Goal: Task Accomplishment & Management: Use online tool/utility

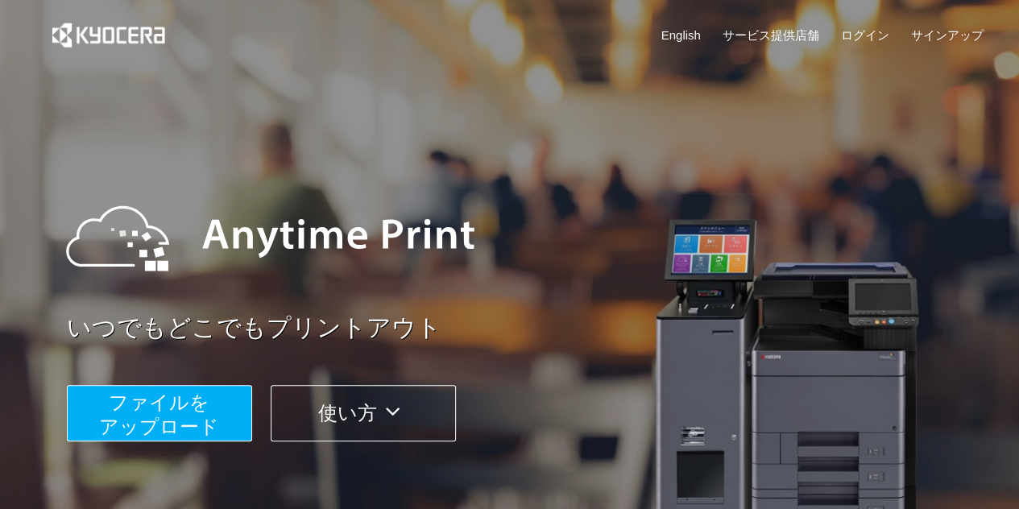
click at [155, 400] on span "ファイルを ​​アップロード" at bounding box center [159, 414] width 120 height 46
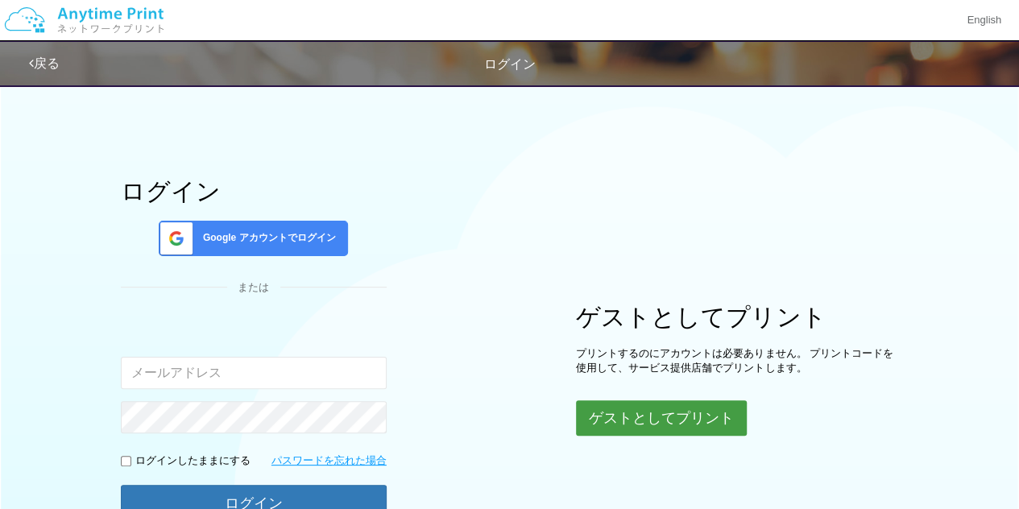
click at [634, 418] on button "ゲストとしてプリント" at bounding box center [661, 417] width 171 height 35
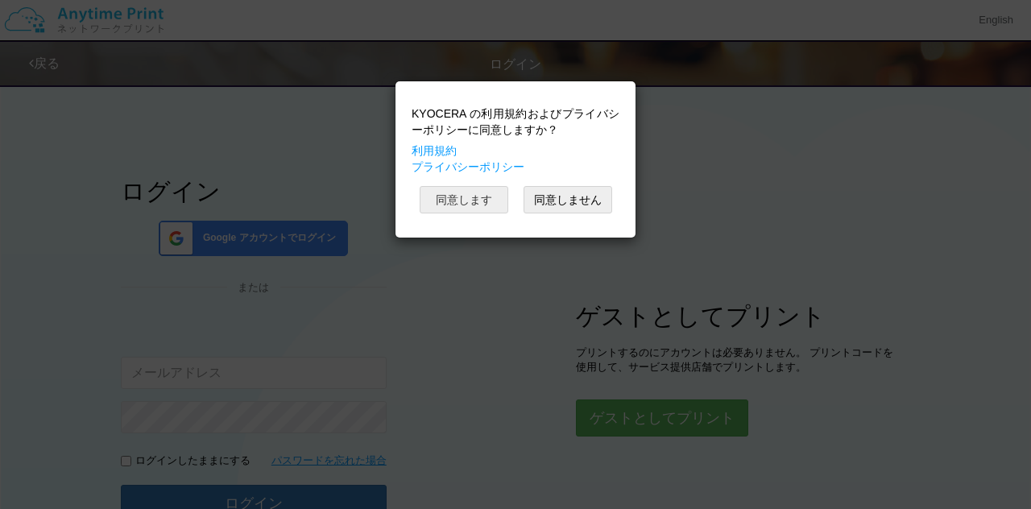
click at [473, 199] on button "同意します" at bounding box center [464, 199] width 89 height 27
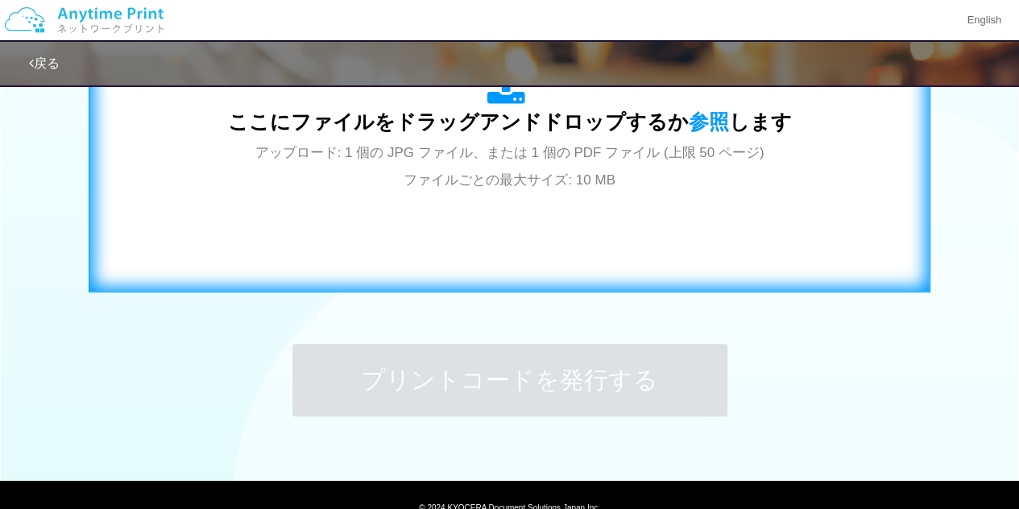
click at [565, 228] on div "ここにファイルをドラッグアンドドロップするか 参照 します アップロード: 1 個の JPG ファイル、または 1 個の PDF ファイル (上限 50 ペー…" at bounding box center [509, 129] width 808 height 291
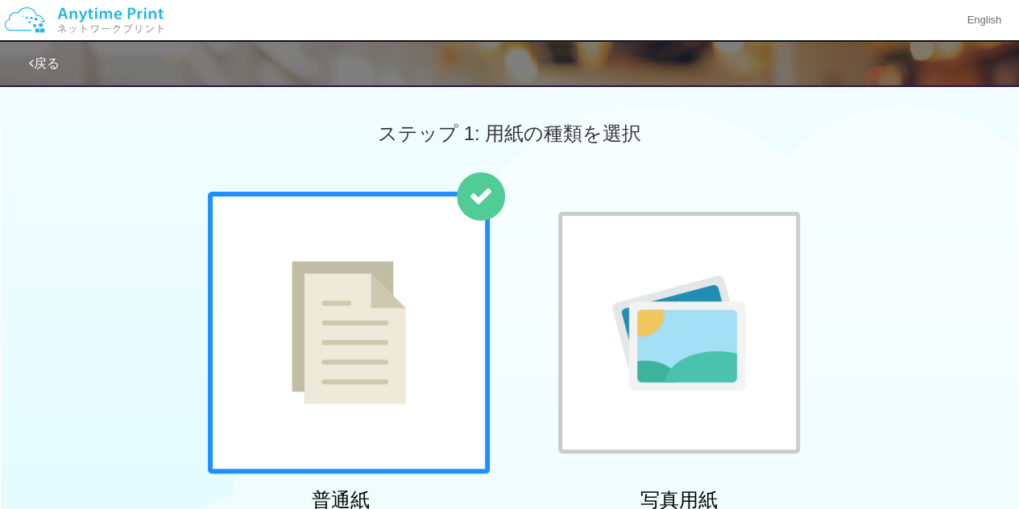
scroll to position [161, 0]
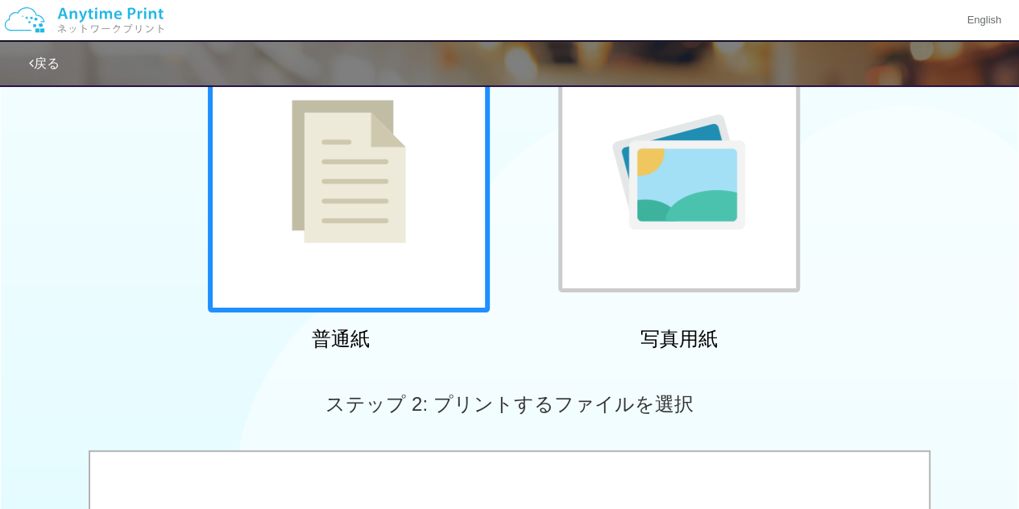
drag, startPoint x: 348, startPoint y: 263, endPoint x: 391, endPoint y: 268, distance: 42.9
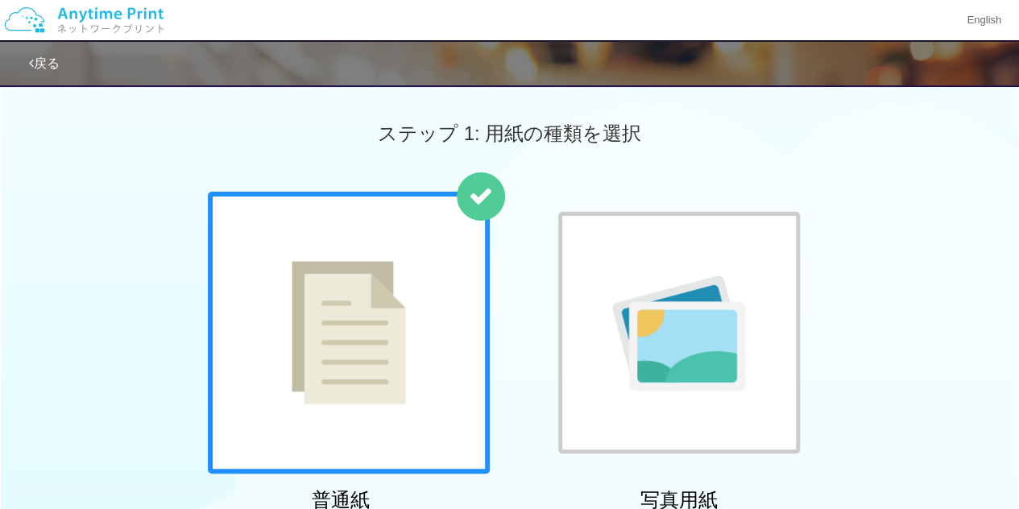
click at [56, 57] on link "戻る" at bounding box center [44, 63] width 31 height 14
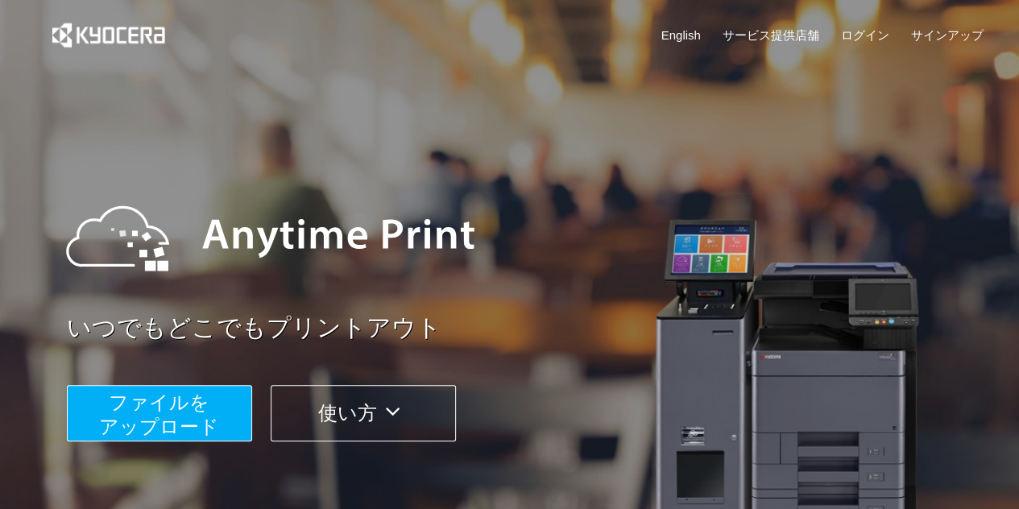
click at [211, 412] on span "ファイルを ​​アップロード" at bounding box center [159, 414] width 120 height 46
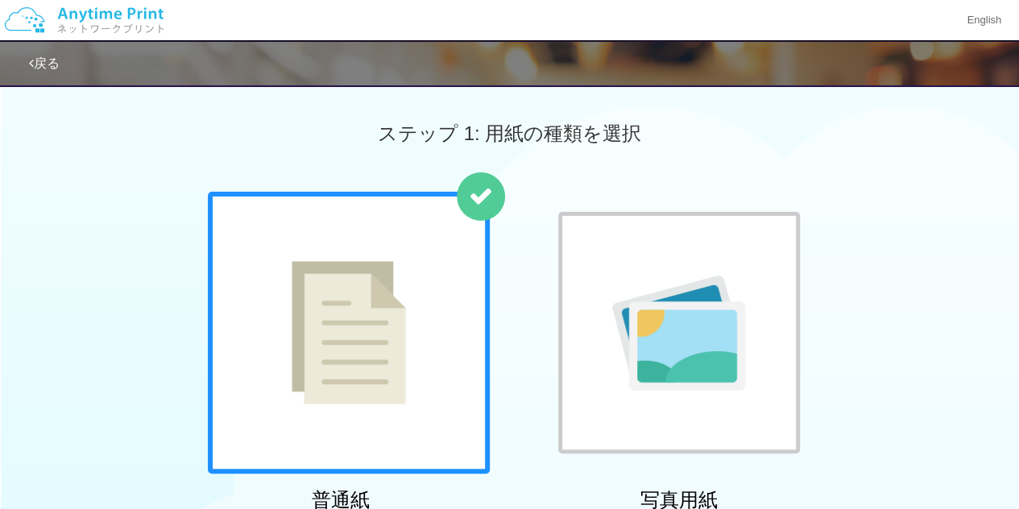
click at [52, 62] on link "戻る" at bounding box center [44, 63] width 31 height 14
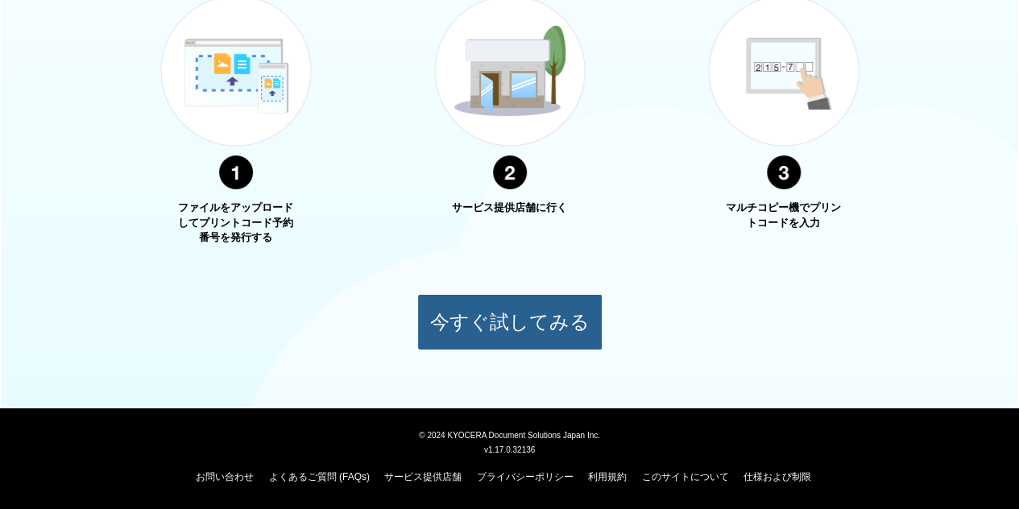
click at [470, 321] on button "今すぐ試してみる" at bounding box center [509, 322] width 185 height 56
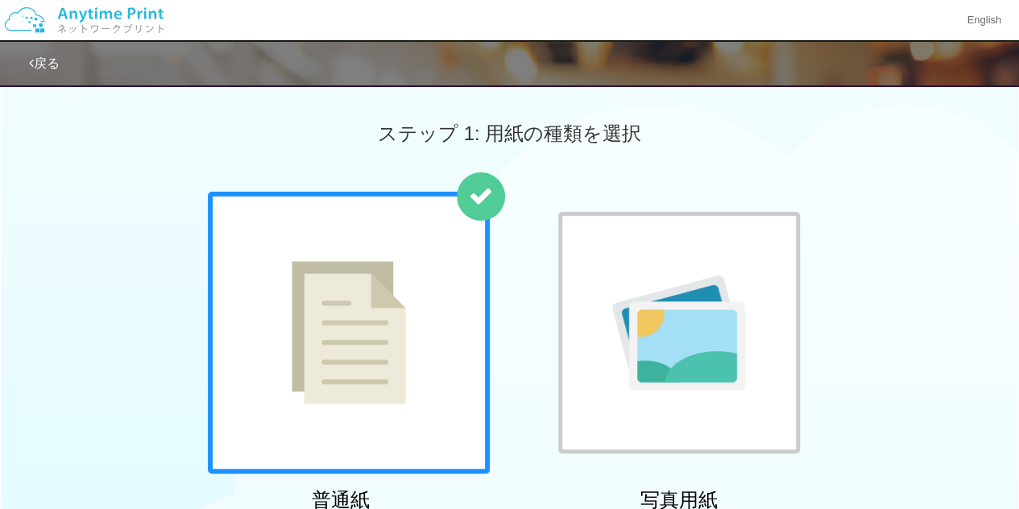
click at [35, 70] on link "戻る" at bounding box center [44, 63] width 31 height 14
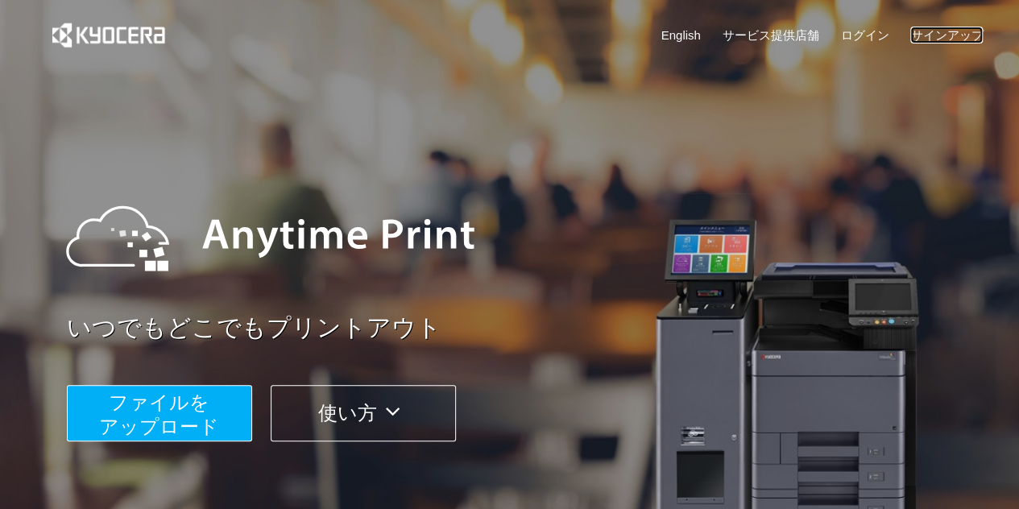
click at [941, 33] on link "サインアップ" at bounding box center [946, 35] width 72 height 17
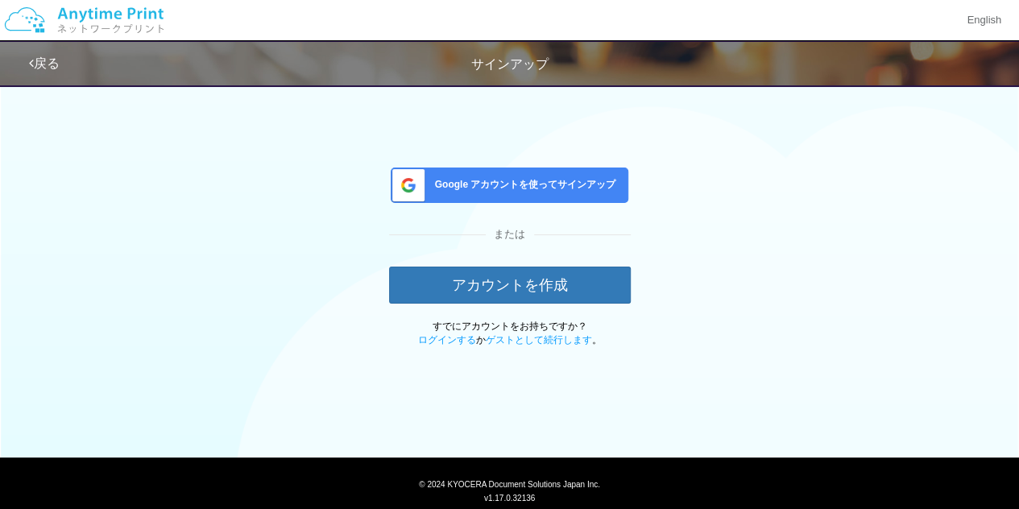
click at [552, 189] on span "Google アカウントを使ってサインアップ" at bounding box center [522, 185] width 188 height 14
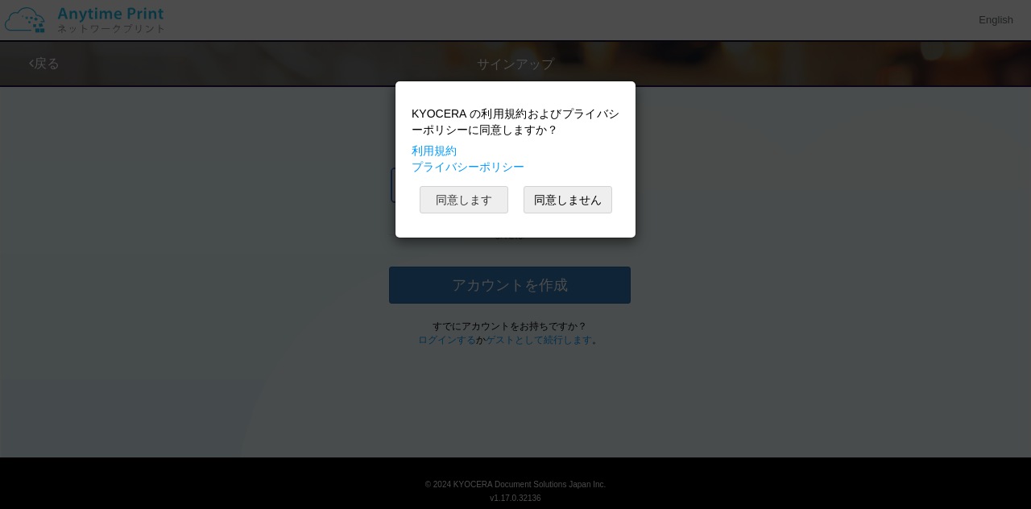
click at [469, 204] on button "同意します" at bounding box center [464, 199] width 89 height 27
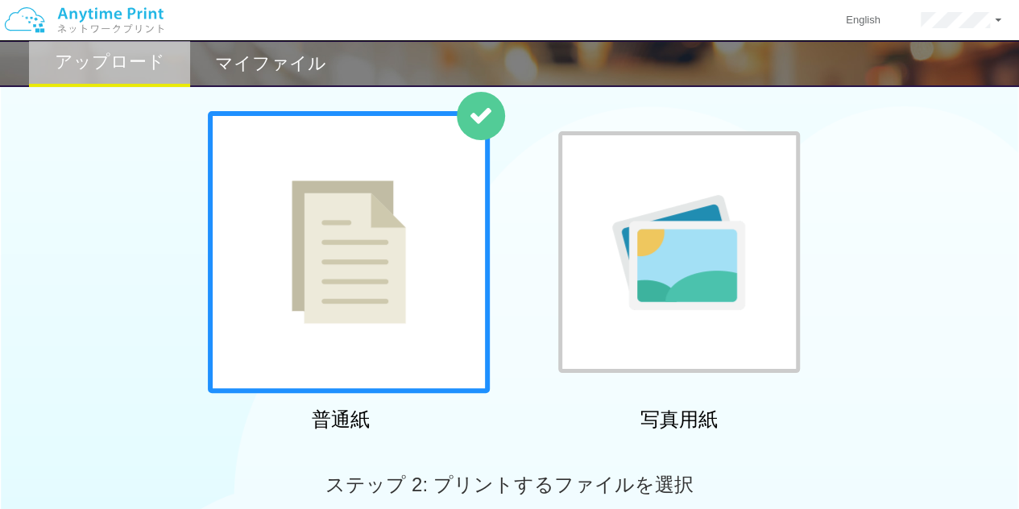
click at [283, 57] on h2 "マイファイル" at bounding box center [270, 63] width 111 height 19
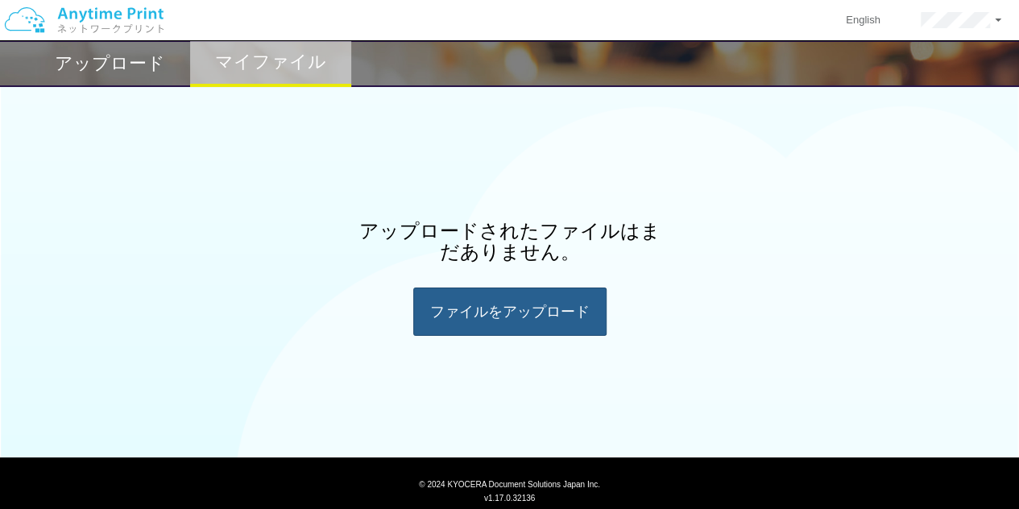
click at [484, 316] on div "ファイルを​​アップロード" at bounding box center [509, 311] width 193 height 48
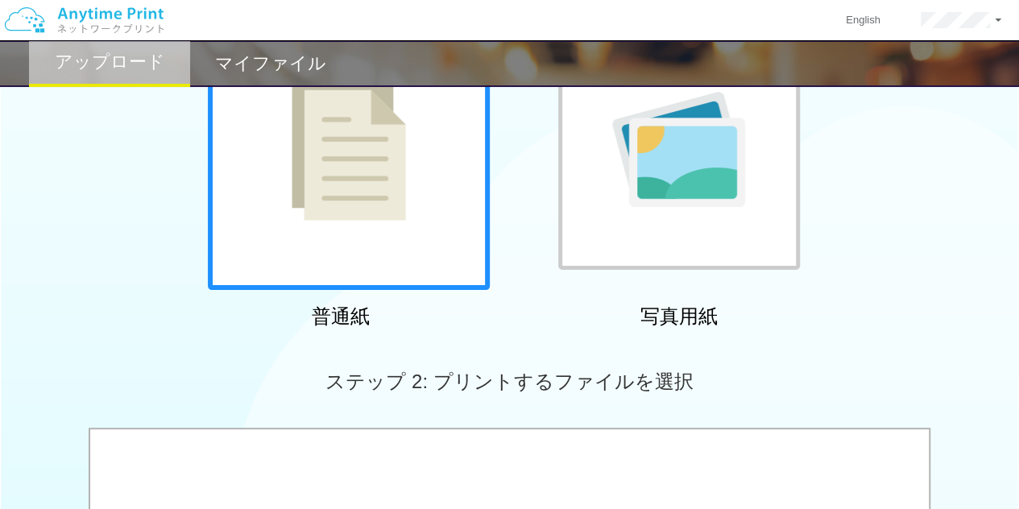
scroll to position [242, 0]
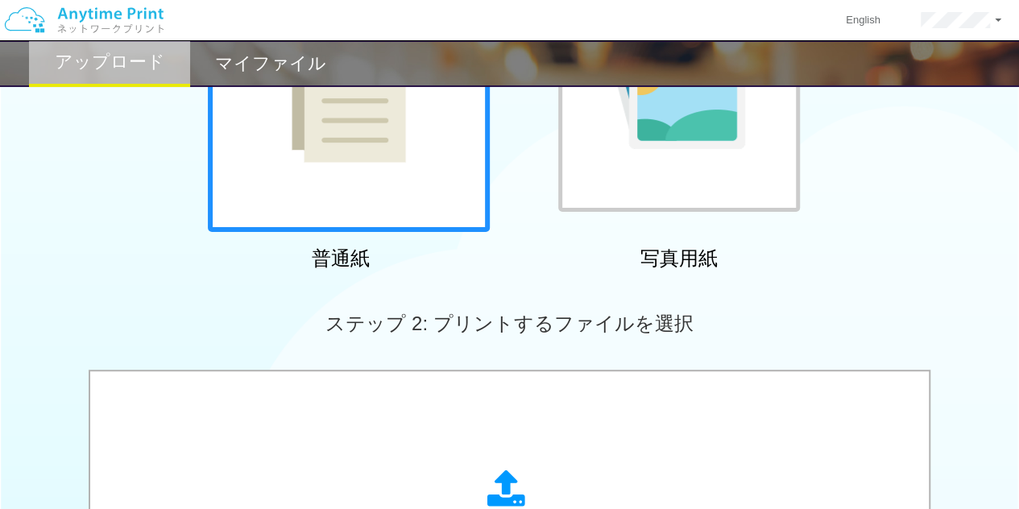
click at [659, 188] on div at bounding box center [679, 91] width 242 height 242
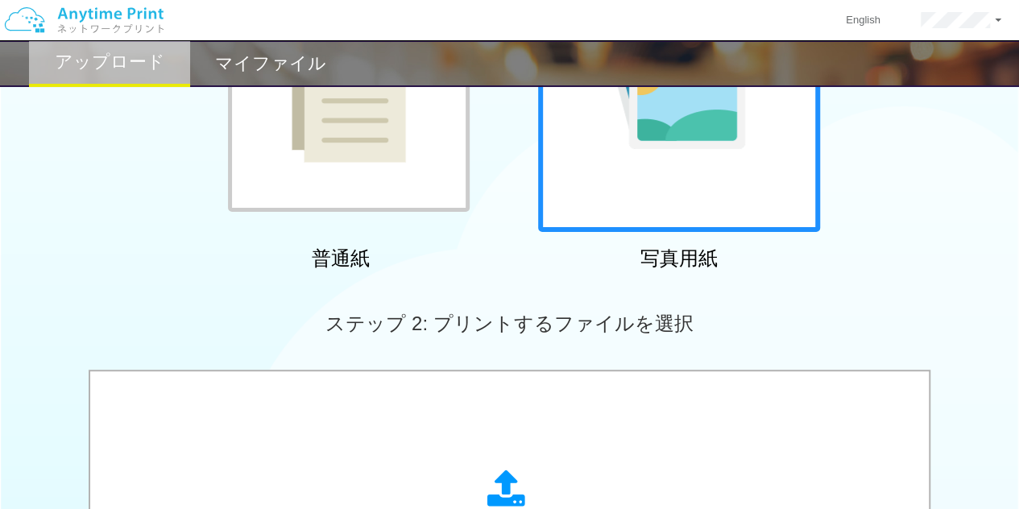
click at [659, 188] on div at bounding box center [679, 91] width 282 height 282
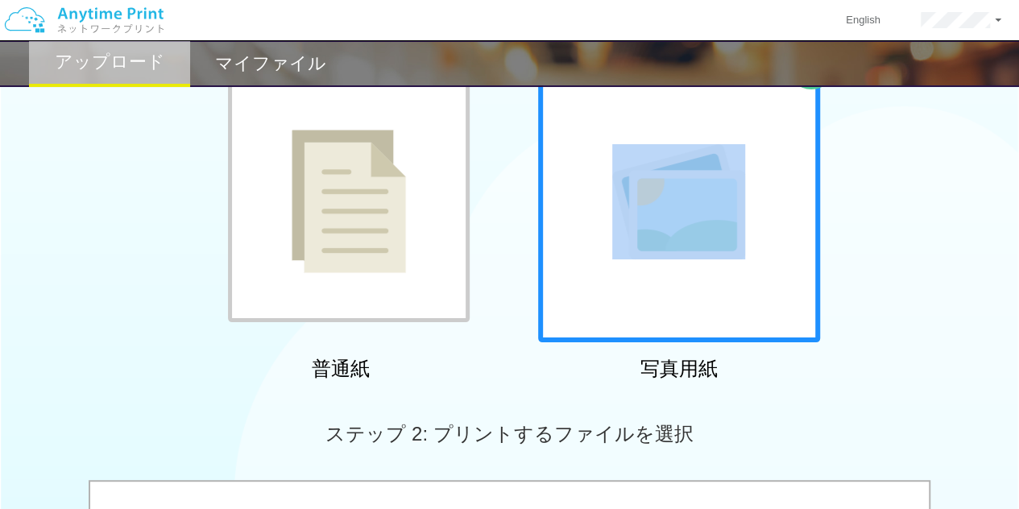
scroll to position [81, 0]
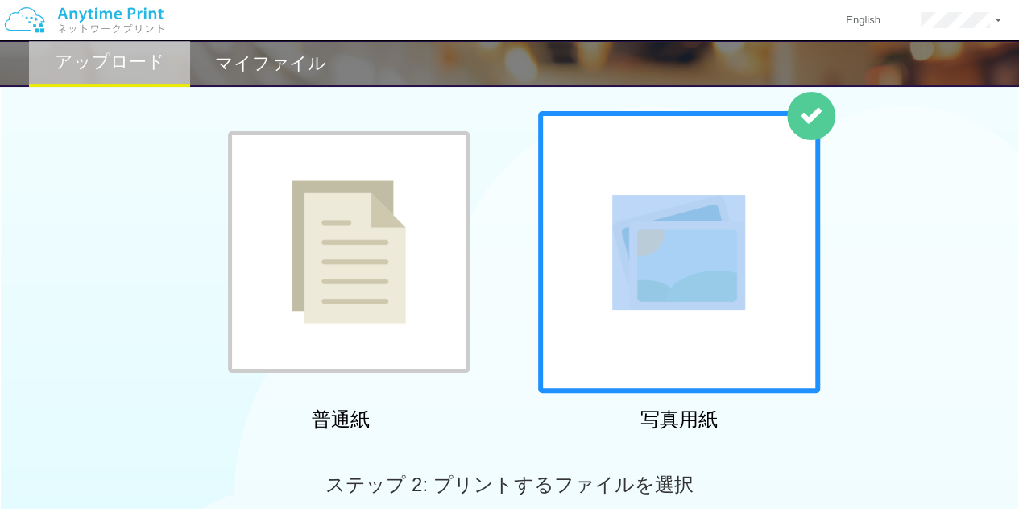
click at [643, 269] on img at bounding box center [678, 252] width 133 height 115
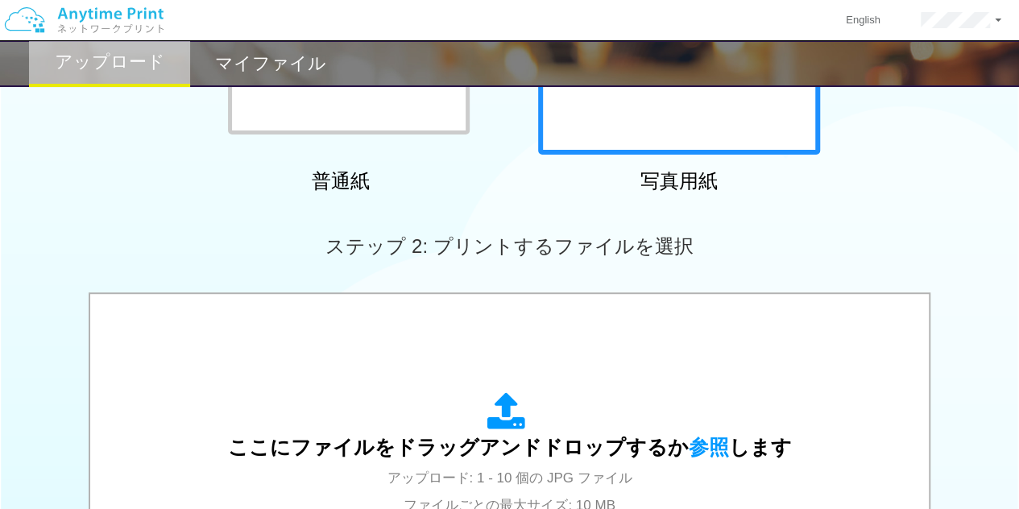
scroll to position [483, 0]
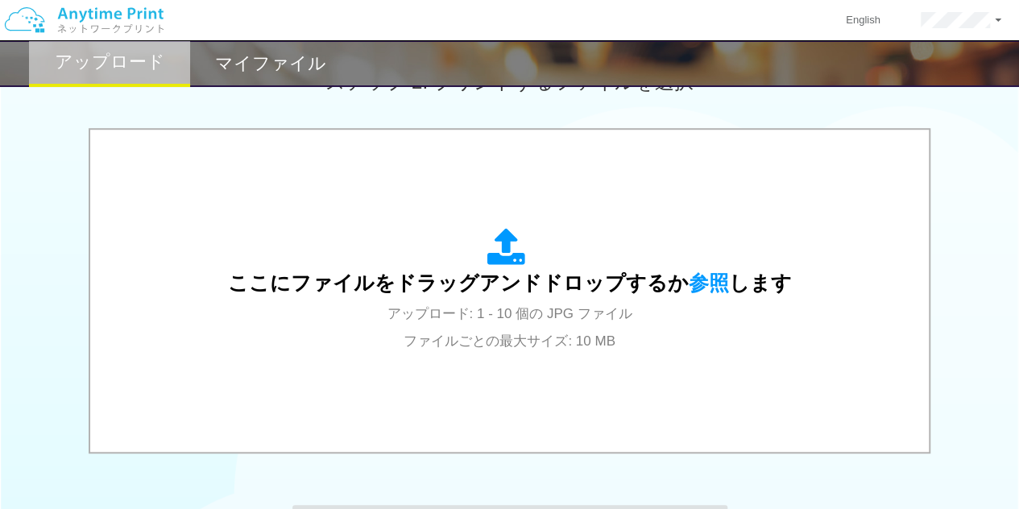
click at [544, 317] on span "アップロード: 1 - 10 個の JPG ファイル ファイルごとの最大サイズ: 10 MB" at bounding box center [509, 327] width 245 height 43
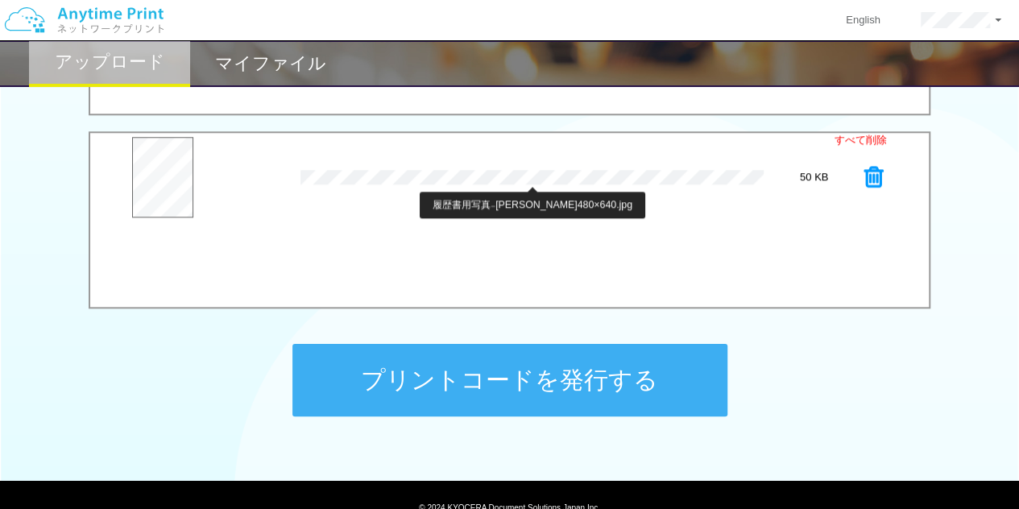
scroll to position [715, 0]
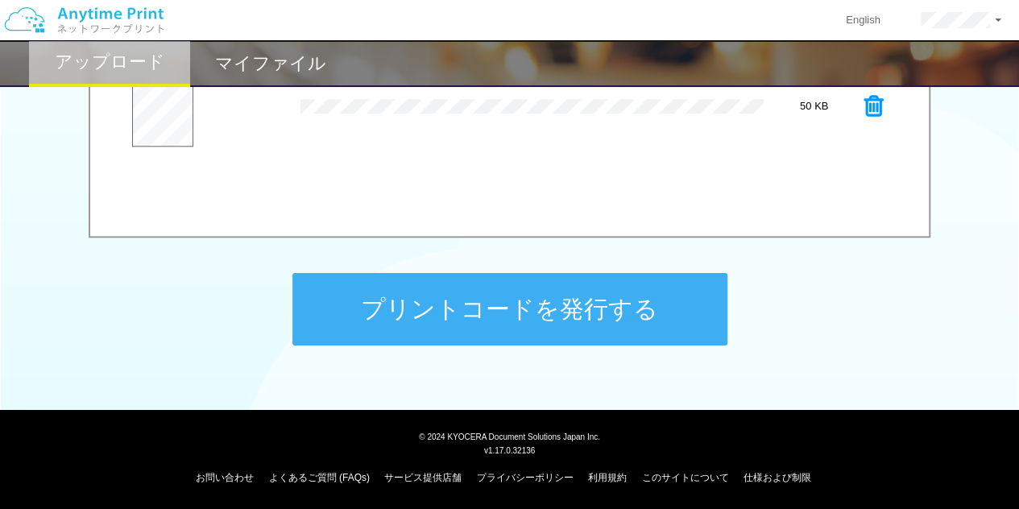
click at [625, 318] on button "プリントコードを発行する" at bounding box center [509, 309] width 435 height 72
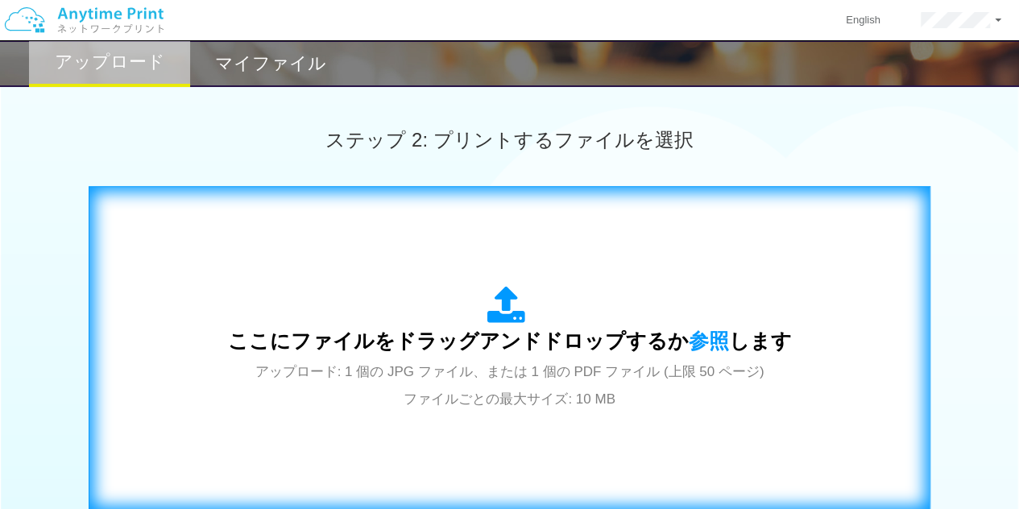
scroll to position [483, 0]
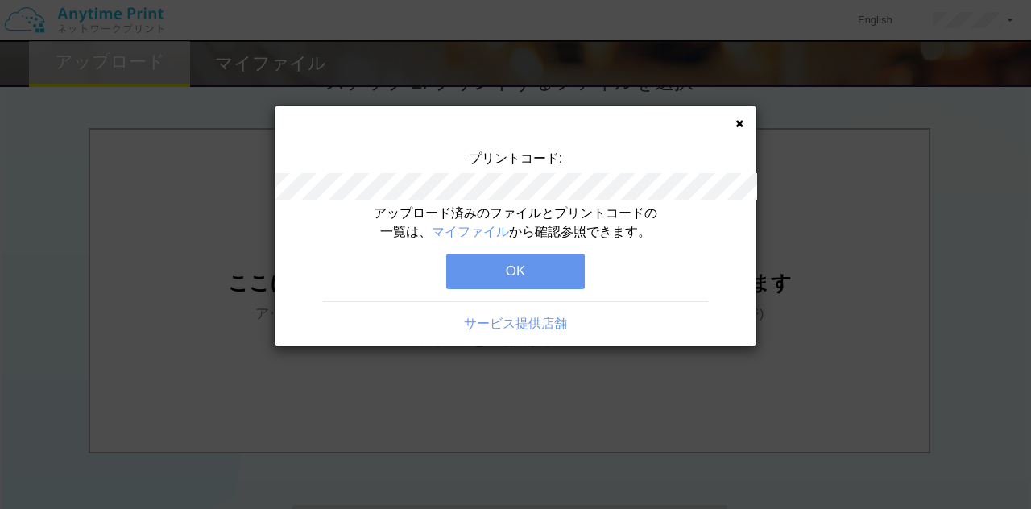
click at [559, 267] on button "OK" at bounding box center [515, 271] width 138 height 35
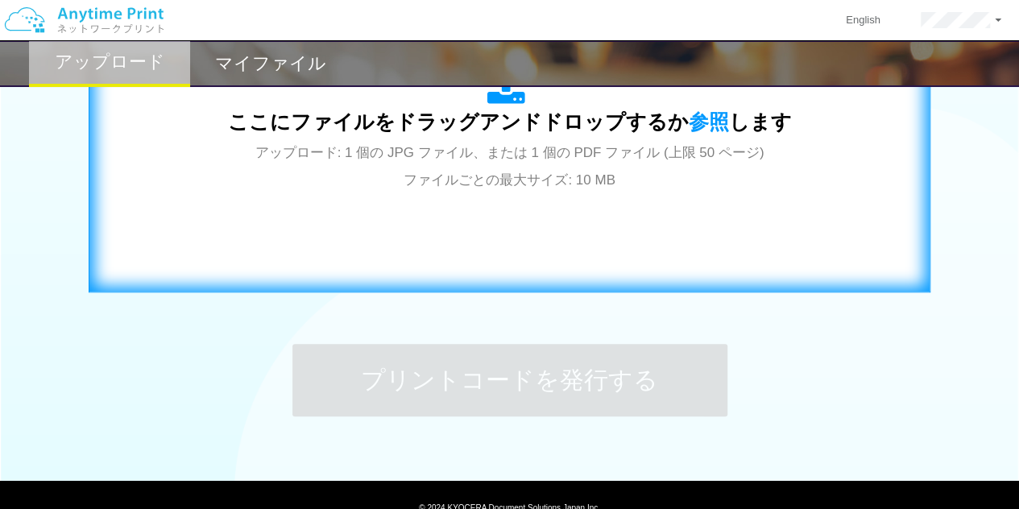
scroll to position [715, 0]
